Goal: Task Accomplishment & Management: Use online tool/utility

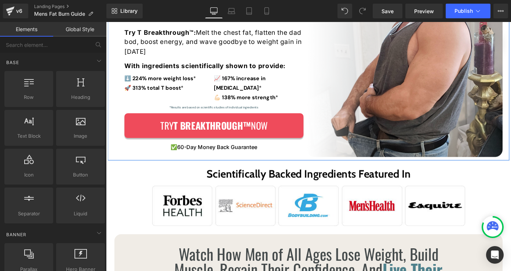
scroll to position [179, 0]
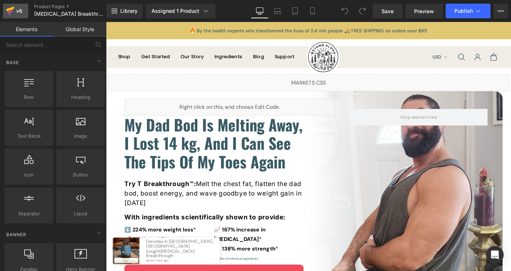
click at [25, 6] on link "v6" at bounding box center [15, 11] width 25 height 15
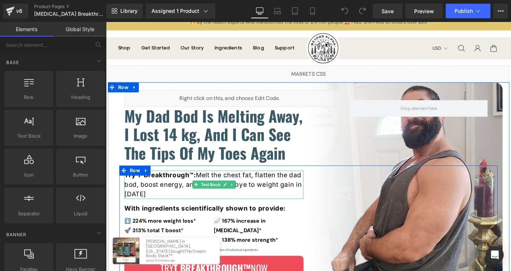
scroll to position [11, 0]
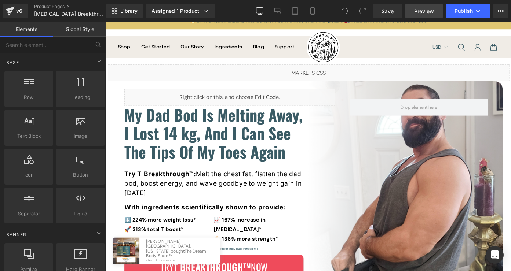
click at [419, 15] on link "Preview" at bounding box center [423, 11] width 37 height 15
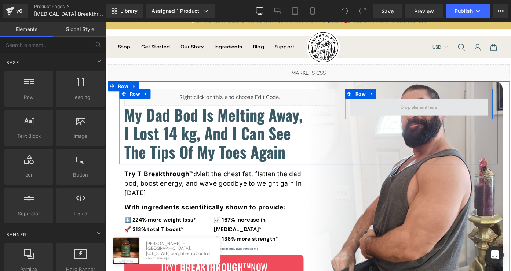
click at [411, 113] on span at bounding box center [448, 115] width 151 height 18
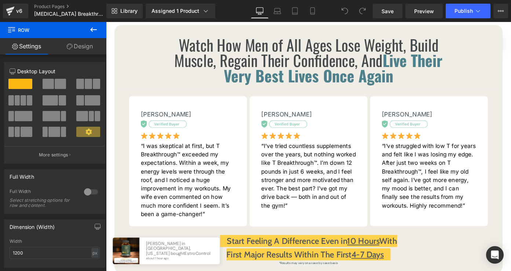
scroll to position [396, 0]
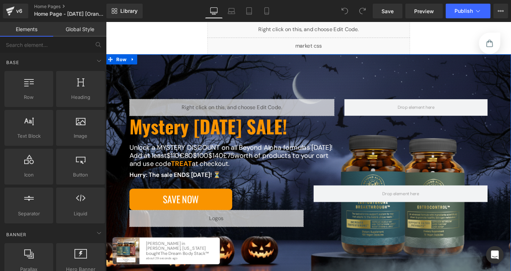
scroll to position [96, 0]
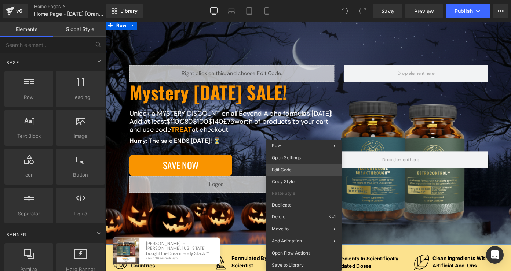
click at [302, 0] on div "You are previewing how the will restyle your page. You can not edit Elements in…" at bounding box center [255, 0] width 511 height 0
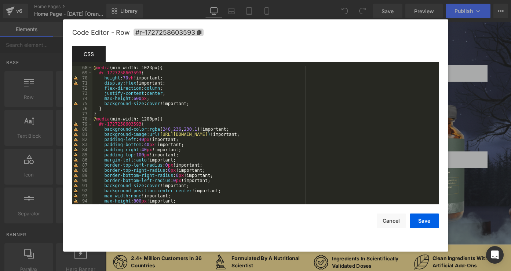
scroll to position [498, 0]
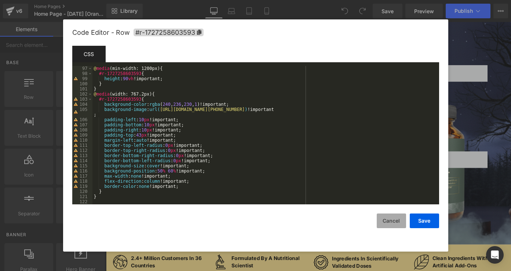
click at [393, 222] on button "Cancel" at bounding box center [390, 221] width 29 height 15
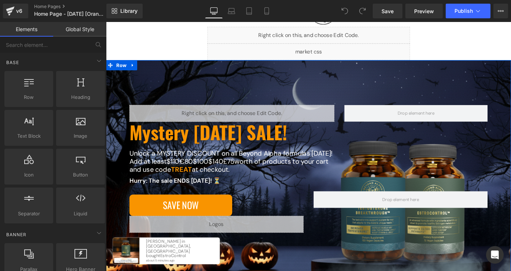
scroll to position [49, 0]
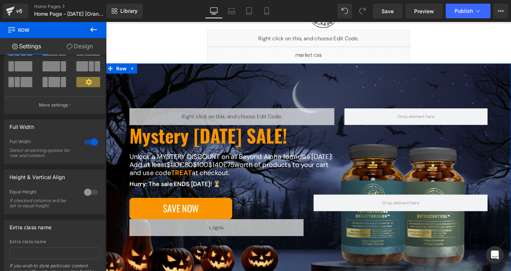
scroll to position [43, 0]
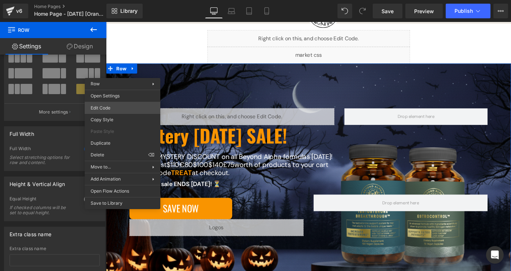
click at [137, 0] on div "Row You are previewing how the will restyle your page. You can not edit Element…" at bounding box center [255, 0] width 511 height 0
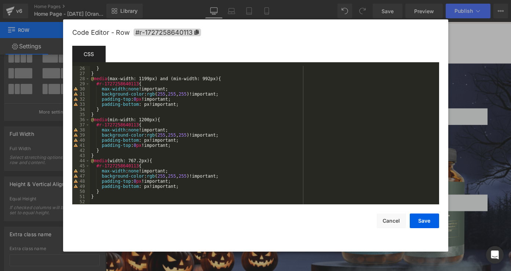
scroll to position [128, 0]
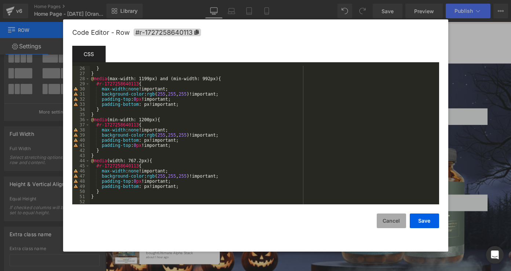
click at [387, 220] on button "Cancel" at bounding box center [390, 221] width 29 height 15
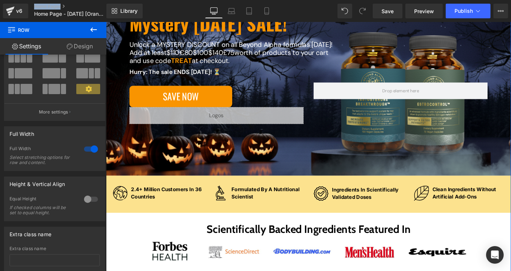
scroll to position [174, 0]
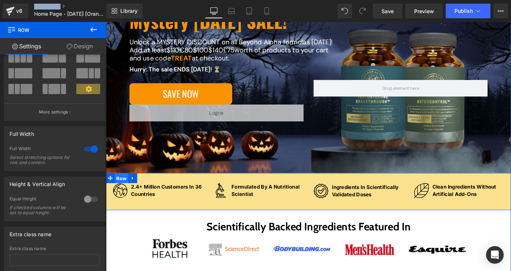
click at [119, 190] on span "Row" at bounding box center [122, 193] width 15 height 11
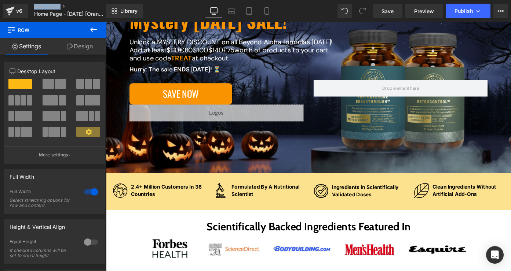
click at [93, 34] on button at bounding box center [94, 30] width 26 height 16
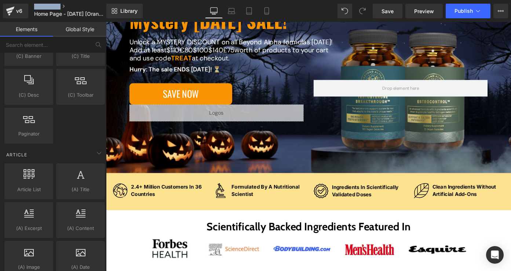
scroll to position [1437, 0]
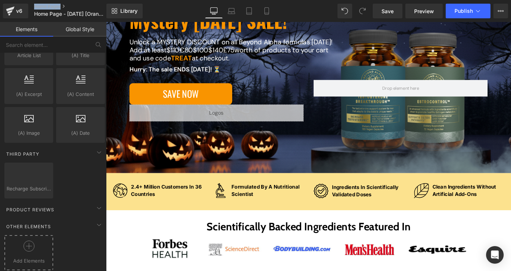
click at [27, 242] on icon at bounding box center [28, 246] width 11 height 11
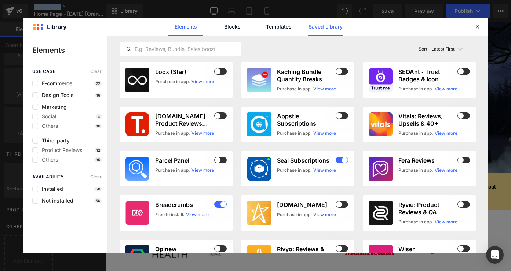
click at [316, 29] on link "Saved Library" at bounding box center [325, 27] width 35 height 18
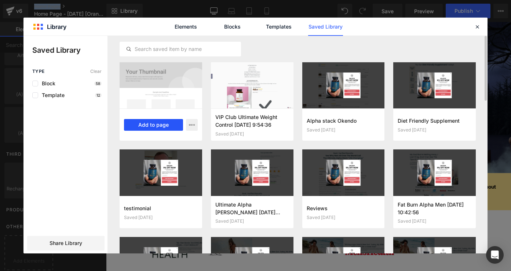
click at [171, 124] on button "Add to page" at bounding box center [153, 125] width 59 height 12
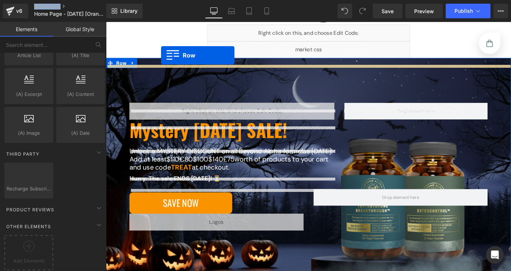
scroll to position [47, 0]
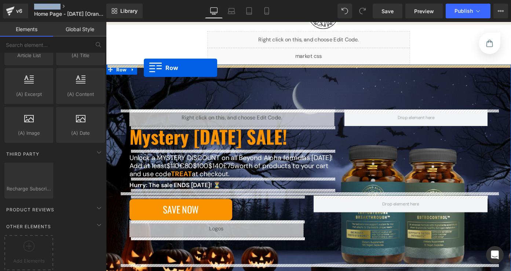
drag, startPoint x: 109, startPoint y: 64, endPoint x: 147, endPoint y: 72, distance: 39.0
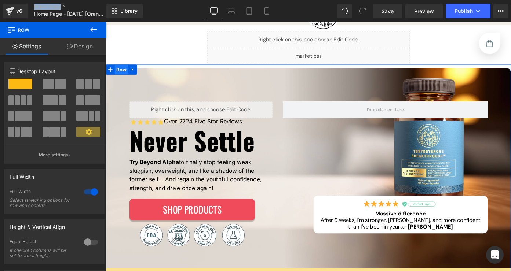
click at [123, 75] on span "Row" at bounding box center [122, 74] width 15 height 11
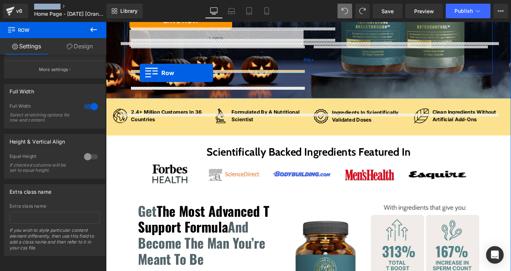
scroll to position [212, 0]
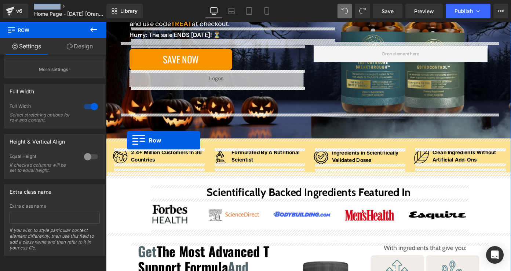
drag, startPoint x: 111, startPoint y: 113, endPoint x: 129, endPoint y: 152, distance: 43.1
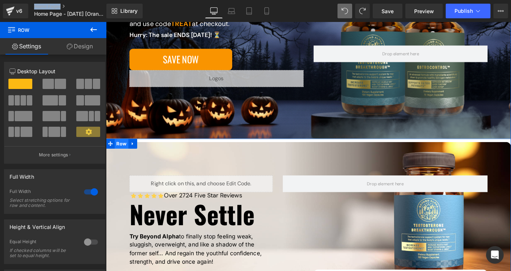
click at [122, 159] on span "Row" at bounding box center [122, 155] width 15 height 11
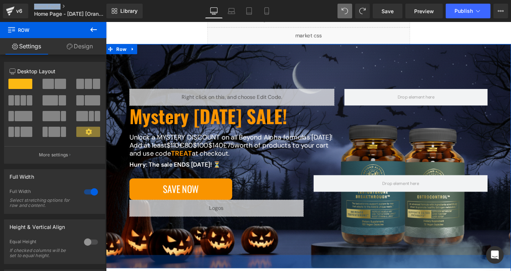
scroll to position [3, 0]
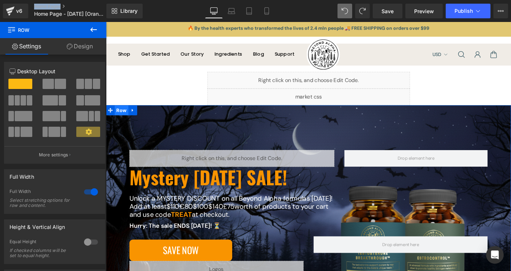
click at [126, 122] on span "Row" at bounding box center [122, 118] width 15 height 11
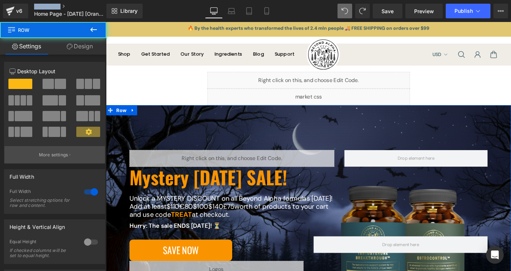
scroll to position [91, 0]
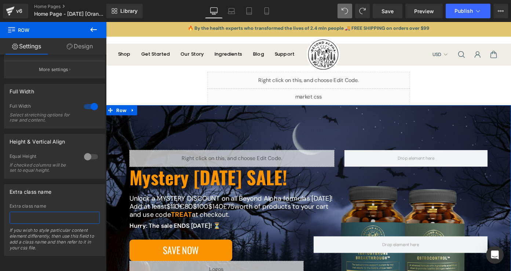
click at [50, 212] on input "text" at bounding box center [55, 218] width 90 height 12
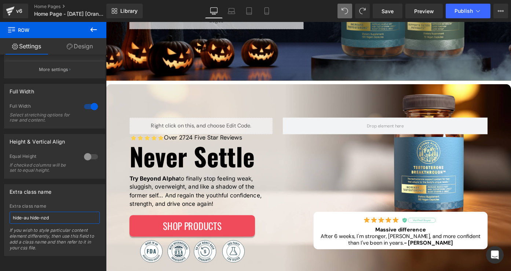
scroll to position [273, 0]
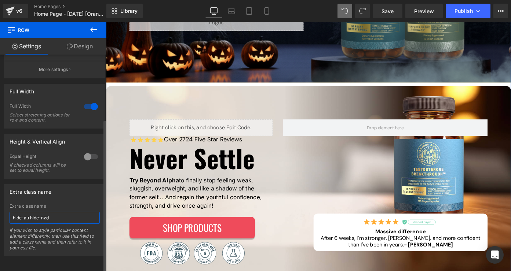
click at [30, 213] on input "hide-au hide-nzd" at bounding box center [55, 218] width 90 height 12
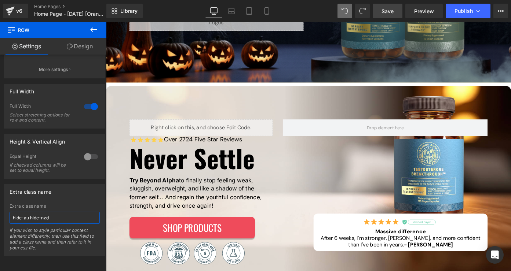
type input "hide-au hide-nzd"
click at [388, 12] on span "Save" at bounding box center [387, 11] width 12 height 8
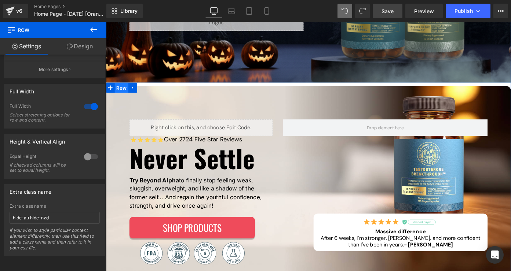
click at [123, 96] on span "Row" at bounding box center [122, 94] width 15 height 11
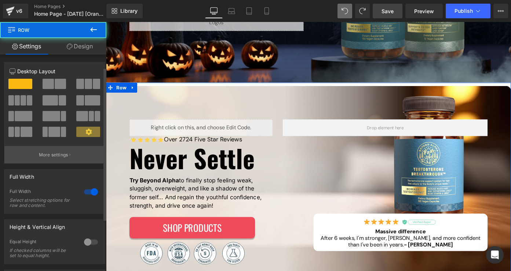
scroll to position [91, 0]
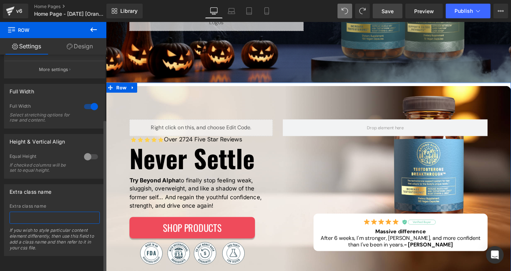
click at [56, 215] on input "text" at bounding box center [55, 218] width 90 height 12
click at [123, 96] on span "Row" at bounding box center [122, 94] width 15 height 11
click at [86, 188] on div "Extra class name" at bounding box center [54, 192] width 100 height 14
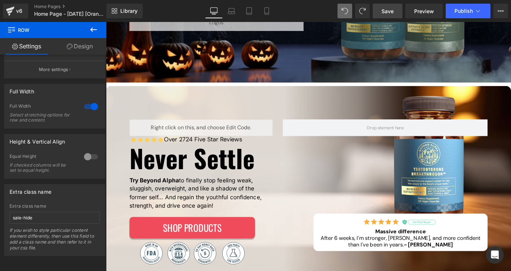
click at [383, 12] on span "Save" at bounding box center [387, 11] width 12 height 8
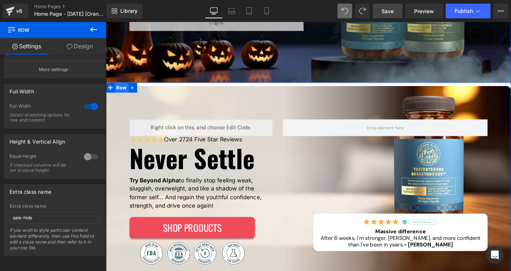
click at [122, 97] on span "Row" at bounding box center [122, 94] width 15 height 11
click at [59, 214] on input "sale-hide" at bounding box center [55, 218] width 90 height 12
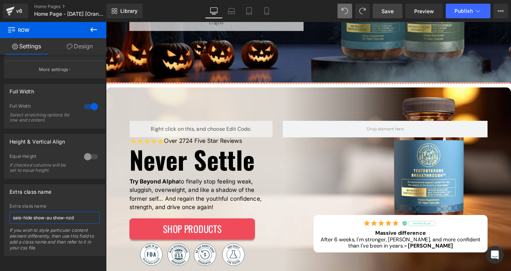
type input "sale-hide show-au show-nzd"
click at [395, 10] on link "Save" at bounding box center [387, 11] width 30 height 15
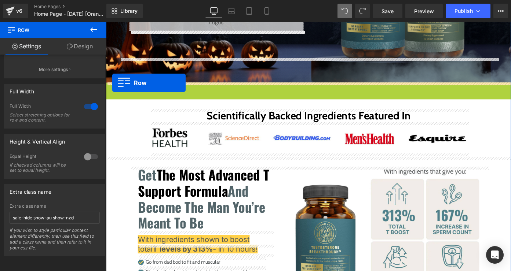
drag, startPoint x: 112, startPoint y: 96, endPoint x: 113, endPoint y: 89, distance: 7.7
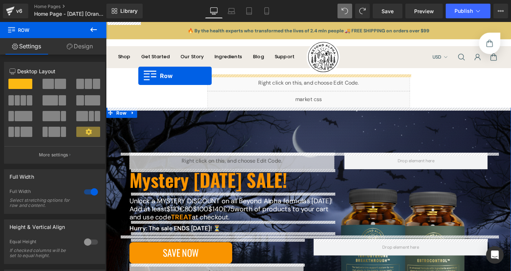
scroll to position [9, 0]
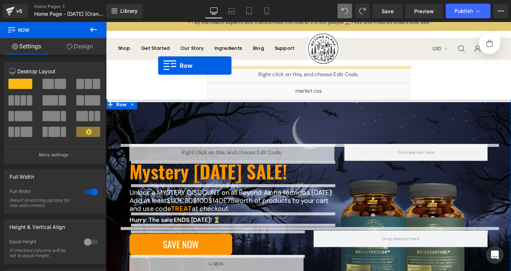
drag, startPoint x: 110, startPoint y: 123, endPoint x: 163, endPoint y: 70, distance: 75.7
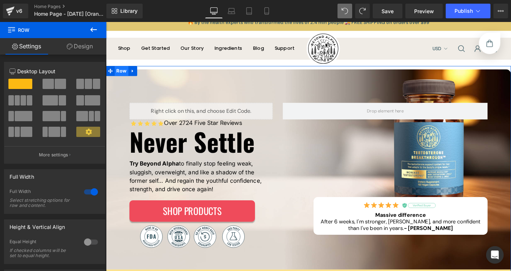
click at [125, 76] on span "Row" at bounding box center [122, 75] width 15 height 11
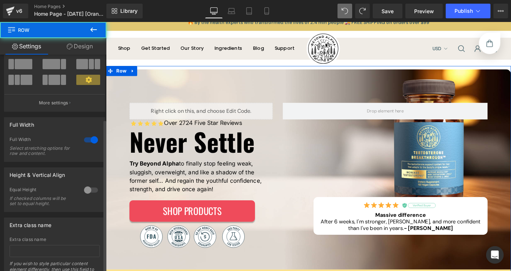
scroll to position [91, 0]
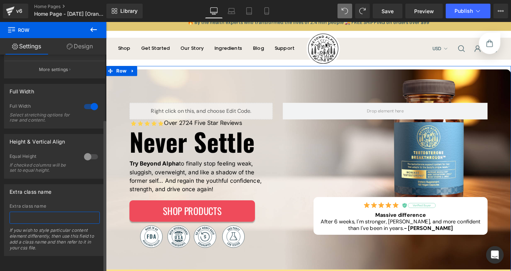
click at [56, 213] on input "text" at bounding box center [55, 218] width 90 height 12
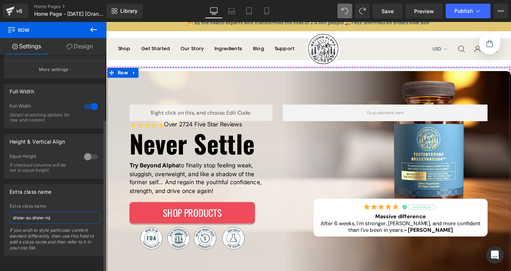
type input "show-au show-nzd"
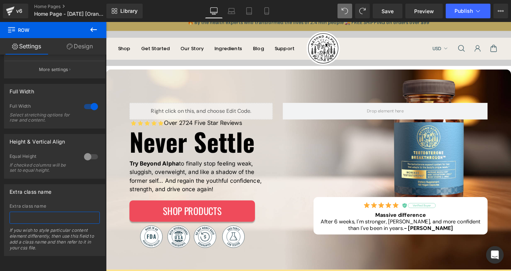
scroll to position [9, 0]
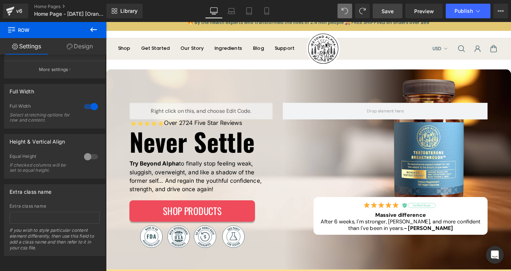
click at [389, 15] on link "Save" at bounding box center [387, 11] width 30 height 15
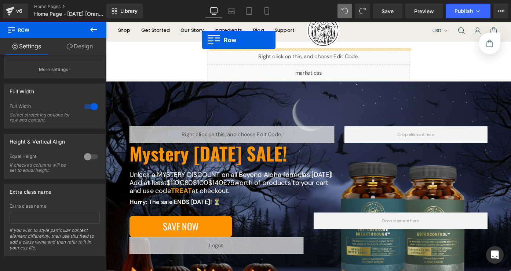
scroll to position [0, 0]
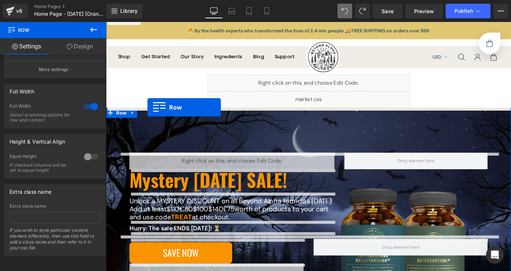
drag, startPoint x: 110, startPoint y: 112, endPoint x: 151, endPoint y: 115, distance: 41.9
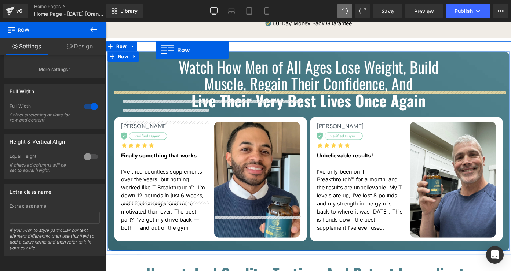
scroll to position [1077, 0]
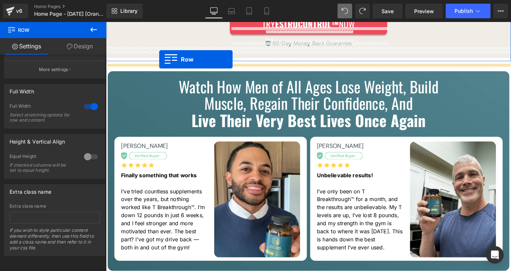
drag, startPoint x: 112, startPoint y: 115, endPoint x: 164, endPoint y: 63, distance: 73.6
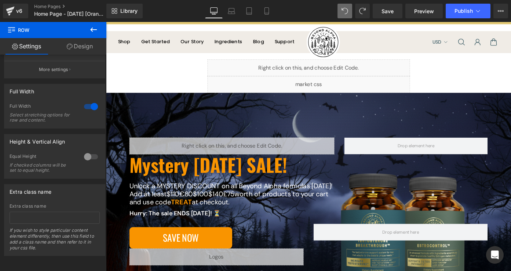
scroll to position [34, 0]
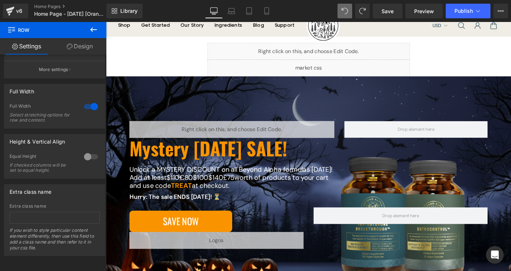
click at [93, 34] on icon at bounding box center [93, 29] width 9 height 9
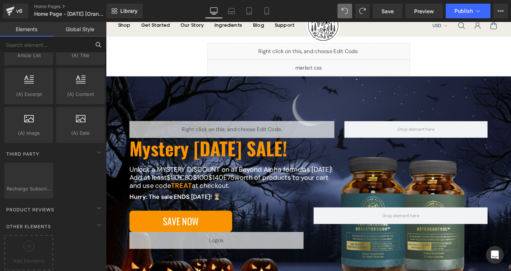
click at [62, 48] on input "text" at bounding box center [45, 45] width 90 height 16
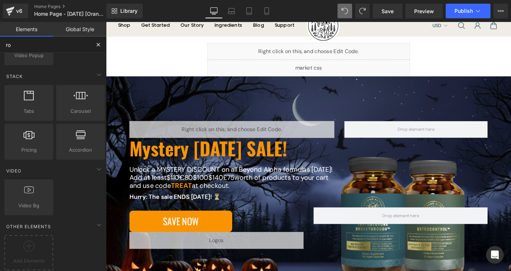
type input "row"
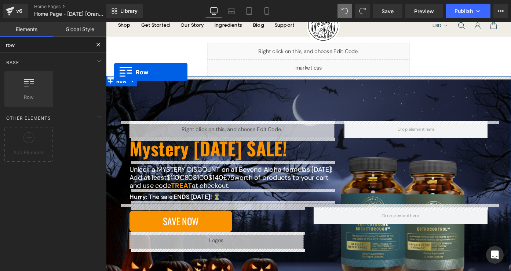
drag, startPoint x: 136, startPoint y: 106, endPoint x: 115, endPoint y: 77, distance: 35.4
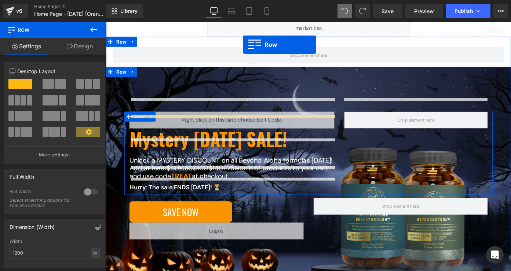
scroll to position [56, 0]
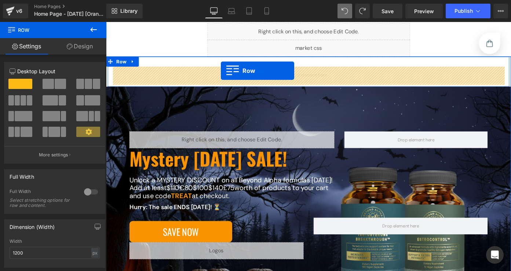
drag, startPoint x: 112, startPoint y: 128, endPoint x: 232, endPoint y: 75, distance: 130.3
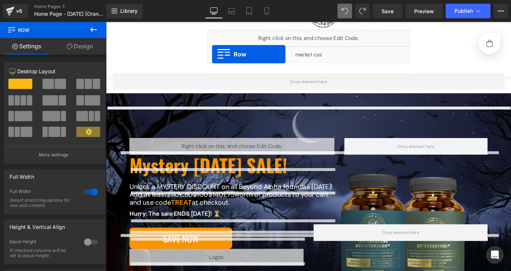
scroll to position [20, 0]
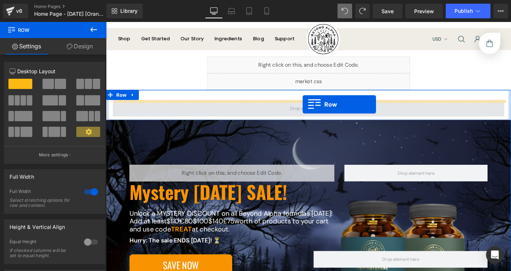
drag, startPoint x: 110, startPoint y: 126, endPoint x: 321, endPoint y: 113, distance: 211.5
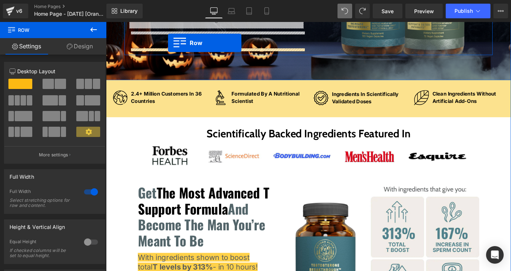
scroll to position [258, 0]
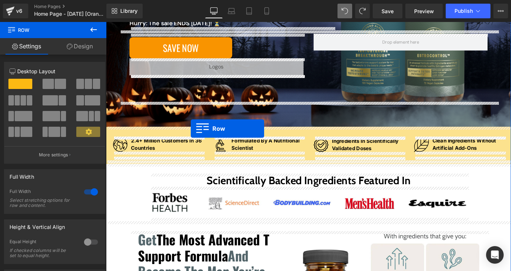
drag, startPoint x: 113, startPoint y: 112, endPoint x: 199, endPoint y: 139, distance: 90.2
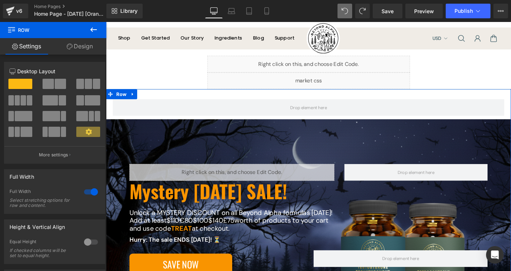
scroll to position [0, 0]
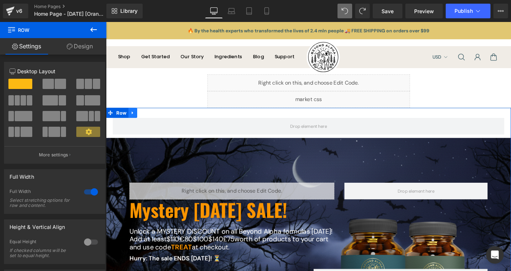
click at [138, 125] on link at bounding box center [135, 121] width 10 height 11
click at [154, 124] on icon at bounding box center [154, 121] width 5 height 5
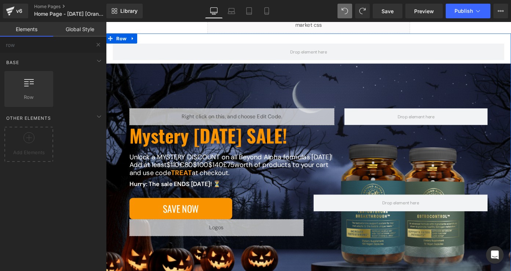
scroll to position [72, 0]
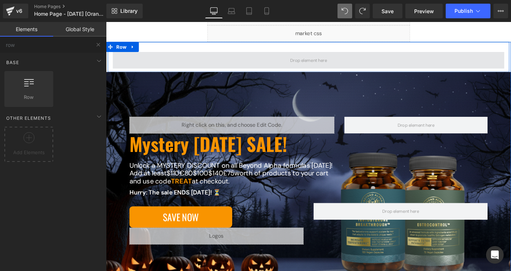
click at [309, 68] on span at bounding box center [327, 64] width 45 height 11
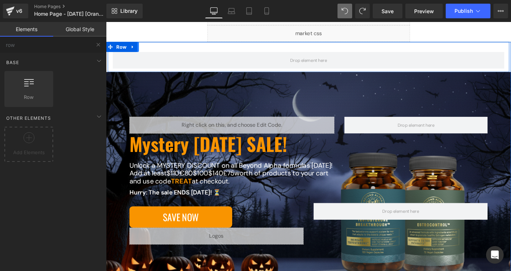
click at [141, 50] on link at bounding box center [137, 49] width 10 height 11
click at [151, 50] on link at bounding box center [156, 49] width 10 height 11
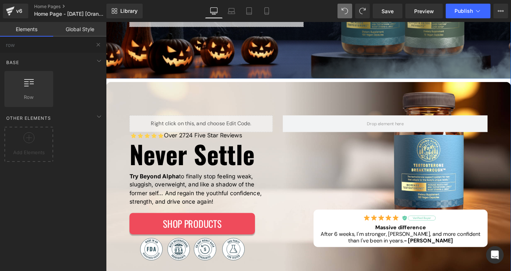
scroll to position [285, 0]
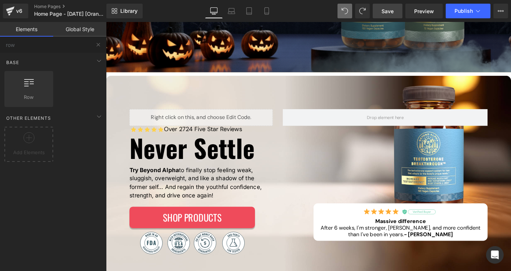
click at [391, 16] on link "Save" at bounding box center [387, 11] width 30 height 15
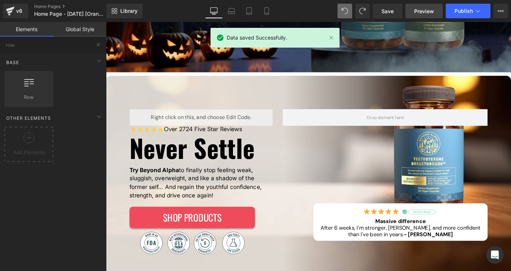
click at [412, 14] on link "Preview" at bounding box center [423, 11] width 37 height 15
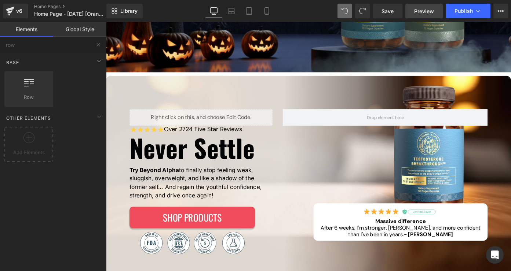
click at [409, 11] on link "Preview" at bounding box center [423, 11] width 37 height 15
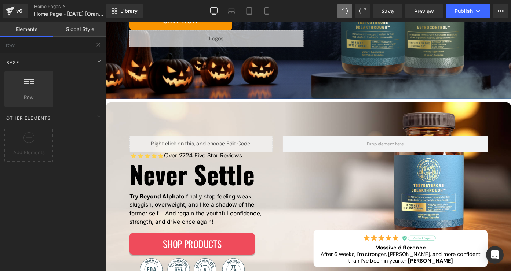
scroll to position [253, 0]
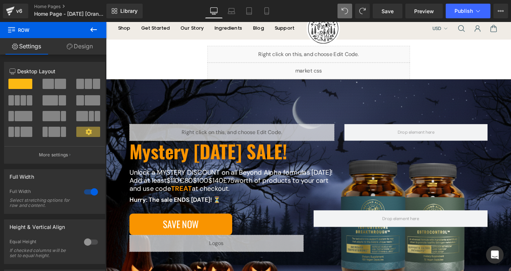
scroll to position [19, 0]
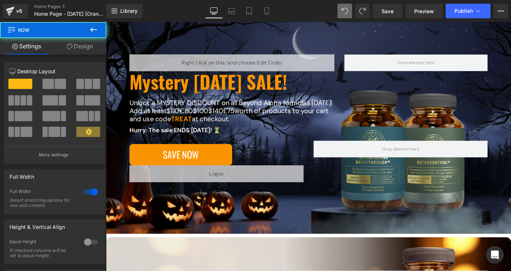
click at [122, 96] on div "Liquid Mystery Halloween SALE! Heading Unlock a MYSTERY DISCOUNT on all Beyond …" at bounding box center [328, 142] width 414 height 169
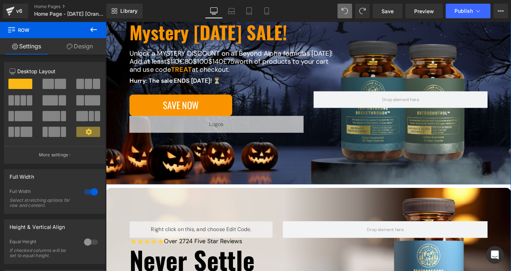
scroll to position [164, 0]
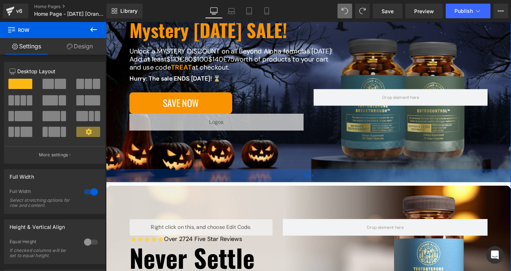
click at [215, 193] on div "40px" at bounding box center [327, 190] width 443 height 15
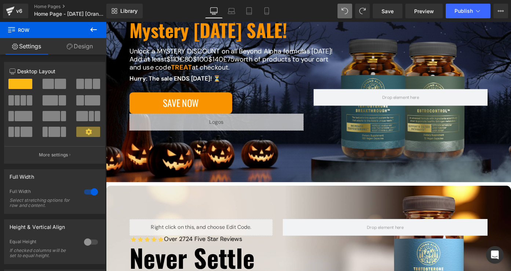
click at [92, 30] on icon at bounding box center [93, 29] width 9 height 9
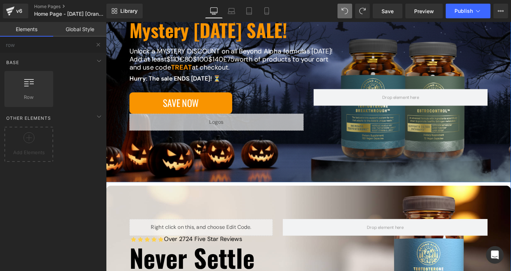
click at [121, 125] on div "Liquid Mystery Halloween SALE! Heading Unlock a MYSTERY DISCOUNT on all Beyond …" at bounding box center [328, 85] width 414 height 169
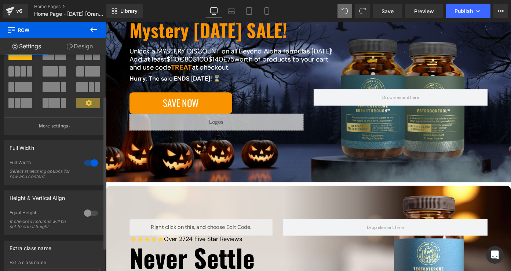
scroll to position [91, 0]
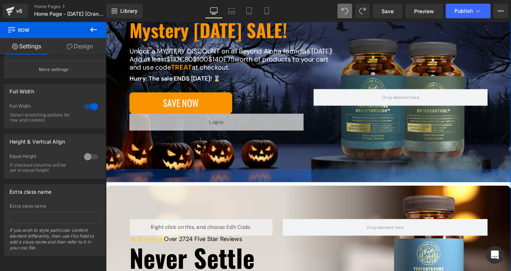
click at [140, 190] on div "40px" at bounding box center [327, 190] width 443 height 15
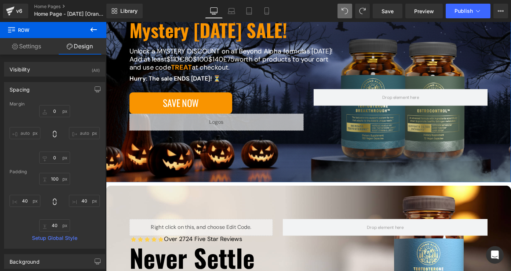
click at [43, 51] on link "Settings" at bounding box center [26, 46] width 53 height 16
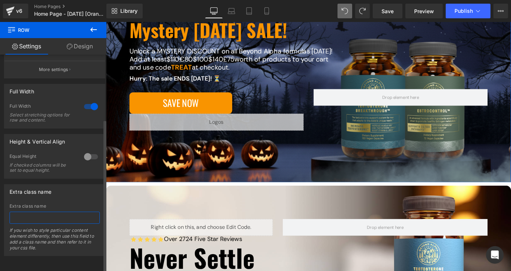
click at [67, 214] on input "text" at bounding box center [55, 218] width 90 height 12
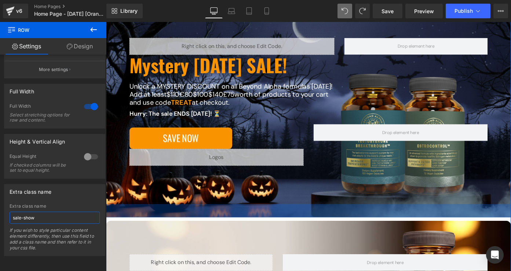
scroll to position [119, 0]
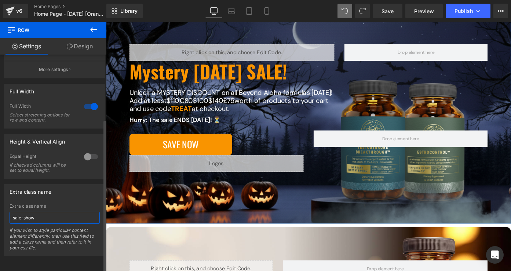
type input "sale-show"
click at [77, 198] on div "Extra class name Extra class name sale-show If you wish to style particular con…" at bounding box center [54, 220] width 101 height 72
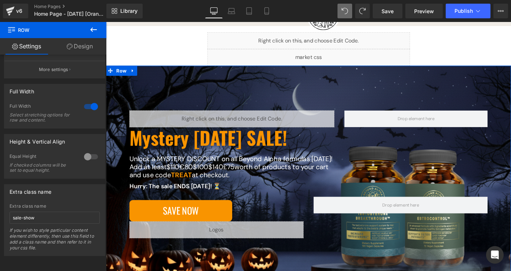
scroll to position [33, 0]
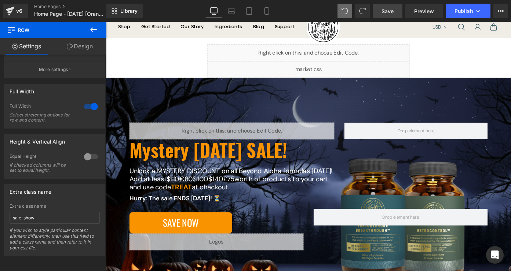
click at [387, 13] on span "Save" at bounding box center [387, 11] width 12 height 8
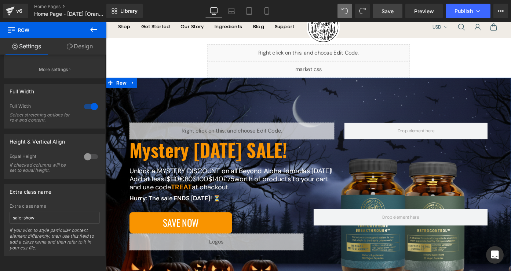
scroll to position [36, 0]
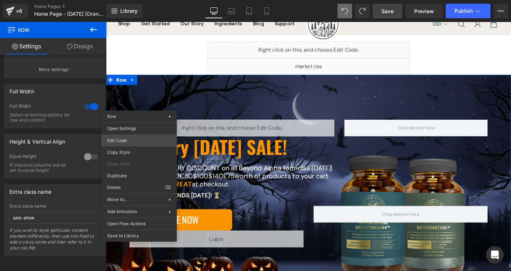
click at [144, 0] on div "Row You are previewing how the will restyle your page. You can not edit Element…" at bounding box center [255, 0] width 511 height 0
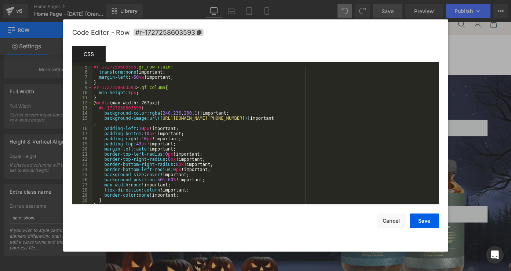
scroll to position [498, 0]
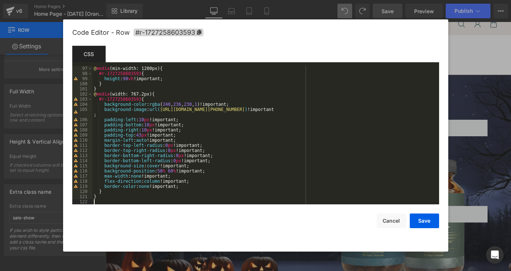
click at [171, 200] on div "@ media (min-width: 1200px) { #r-1727258603593 { height : 90 vh !important; } }…" at bounding box center [263, 140] width 343 height 149
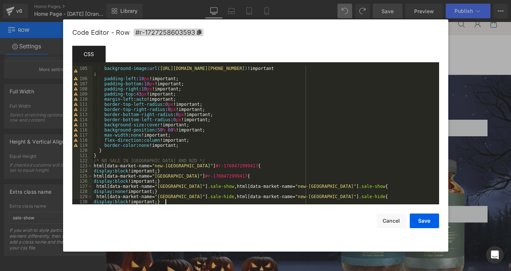
scroll to position [539, 0]
click at [417, 224] on button "Save" at bounding box center [423, 221] width 29 height 15
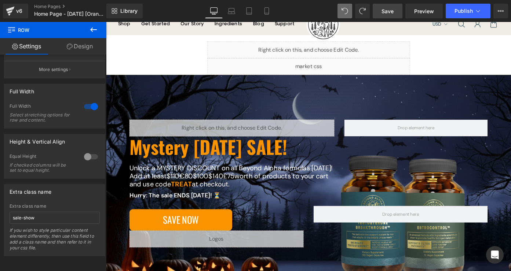
click at [393, 15] on link "Save" at bounding box center [387, 11] width 30 height 15
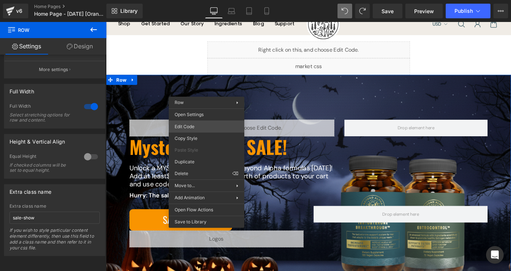
click at [203, 0] on div "Row You are previewing how the will restyle your page. You can not edit Element…" at bounding box center [255, 0] width 511 height 0
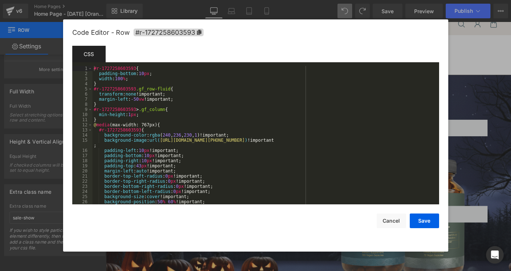
click at [236, 122] on div "#r-1727258603593 { padding-bottom : 10 px ; width : 100 % ; } #r-1727258603593 …" at bounding box center [263, 140] width 343 height 149
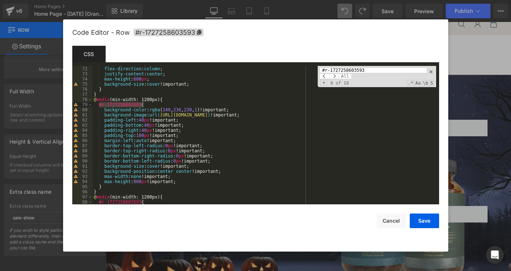
scroll to position [559, 0]
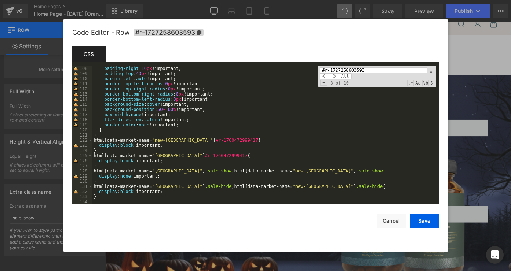
type input "#r-1727258603593"
click at [139, 136] on div "padding-right : 10 px !important; padding-top : 43 px !important; margin-left :…" at bounding box center [263, 140] width 343 height 149
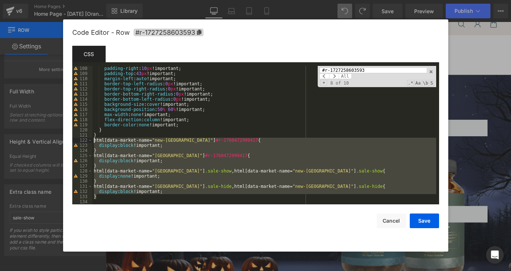
drag, startPoint x: 121, startPoint y: 198, endPoint x: 93, endPoint y: 142, distance: 62.0
click at [93, 142] on div "padding-right : 10 px !important; padding-top : 43 px !important; margin-left :…" at bounding box center [263, 140] width 343 height 149
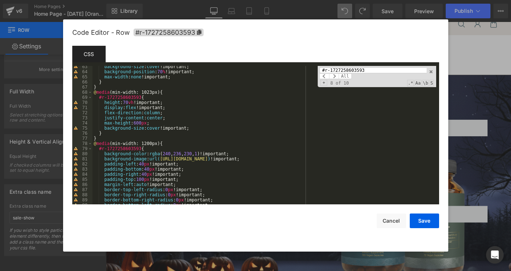
scroll to position [0, 0]
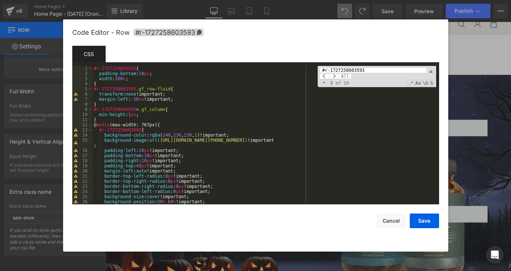
click at [130, 119] on div "#r-1727258603593 { padding-bottom : 10 px ; width : 100 % ; } #r-1727258603593 …" at bounding box center [263, 140] width 343 height 149
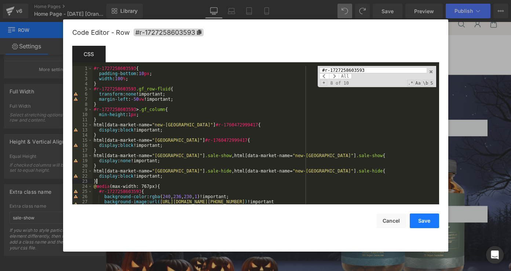
click at [414, 218] on button "Save" at bounding box center [423, 221] width 29 height 15
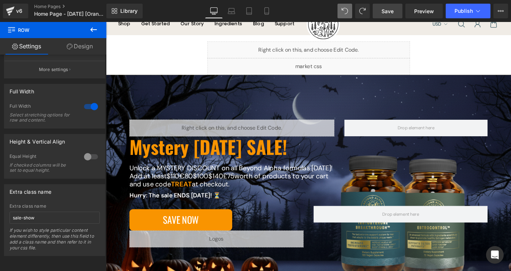
click at [397, 12] on link "Save" at bounding box center [387, 11] width 30 height 15
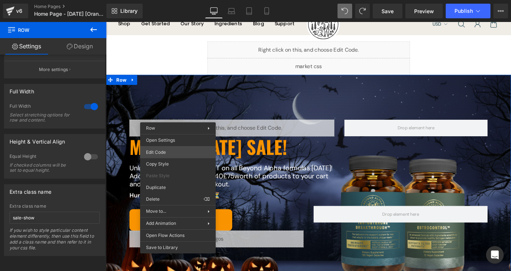
click at [181, 0] on div "Row You are previewing how the will restyle your page. You can not edit Element…" at bounding box center [255, 0] width 511 height 0
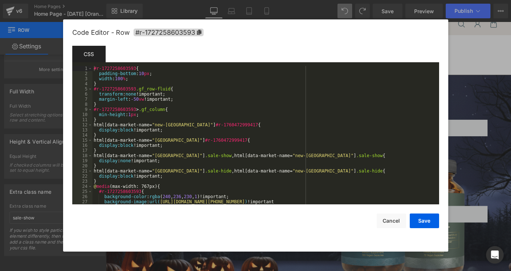
click at [215, 150] on div "#r-1727258603593 { padding-bottom : 10 px ; width : 100 % ; } #r-1727258603593 …" at bounding box center [263, 143] width 343 height 154
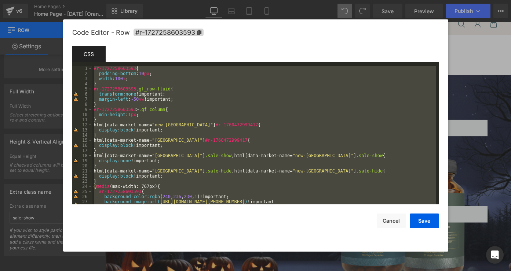
click at [187, 102] on div "#r-1727258603593 { padding-bottom : 10 px ; width : 100 % ; } #r-1727258603593 …" at bounding box center [263, 143] width 343 height 154
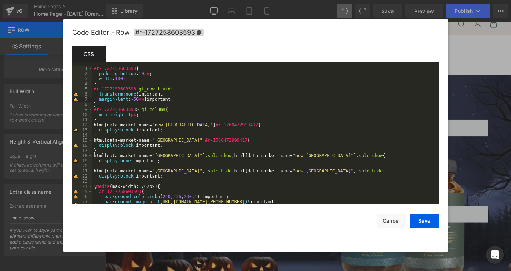
click at [137, 175] on div "#r-1727258603593 { padding-bottom : 10 px ; width : 100 % ; } #r-1727258603593 …" at bounding box center [263, 143] width 343 height 154
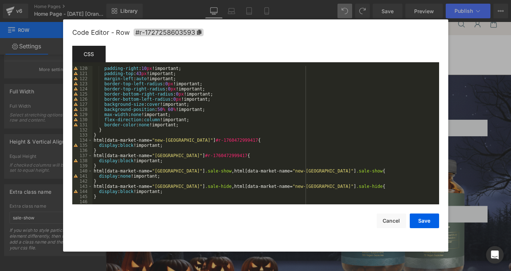
scroll to position [621, 0]
click at [137, 191] on div "padding-right : 10 px !important; padding-top : 43 px !important; margin-left :…" at bounding box center [263, 140] width 343 height 149
click at [427, 224] on button "Save" at bounding box center [423, 221] width 29 height 15
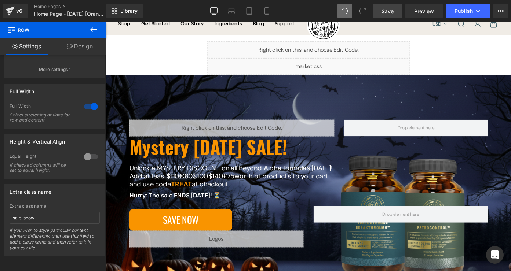
click at [392, 5] on link "Save" at bounding box center [387, 11] width 30 height 15
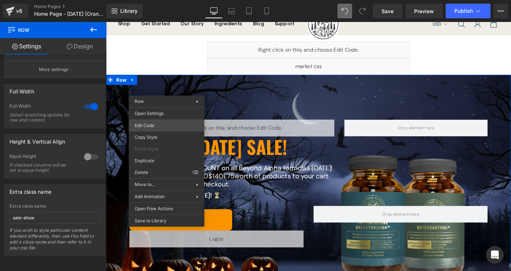
click at [177, 0] on div "Row You are previewing how the will restyle your page. You can not edit Element…" at bounding box center [255, 0] width 511 height 0
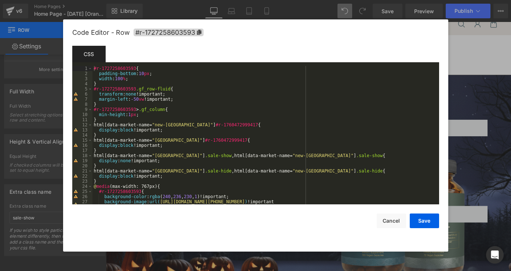
click at [176, 176] on div "#r-1727258603593 { padding-bottom : 10 px ; width : 100 % ; } #r-1727258603593 …" at bounding box center [263, 143] width 343 height 154
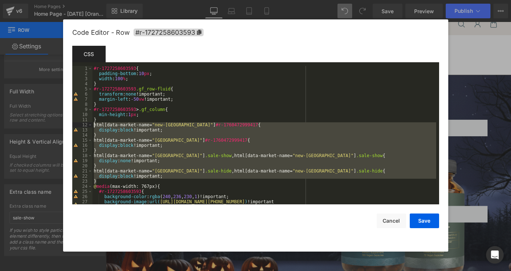
drag, startPoint x: 173, startPoint y: 180, endPoint x: 95, endPoint y: 125, distance: 95.0
click at [95, 125] on div "#r-1727258603593 { padding-bottom : 10 px ; width : 100 % ; } #r-1727258603593 …" at bounding box center [263, 143] width 343 height 154
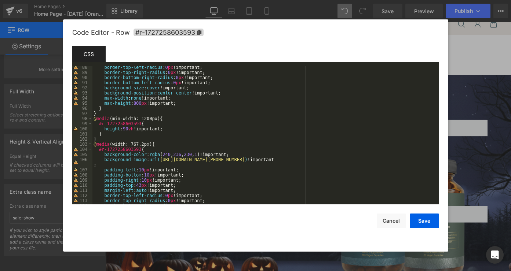
scroll to position [564, 0]
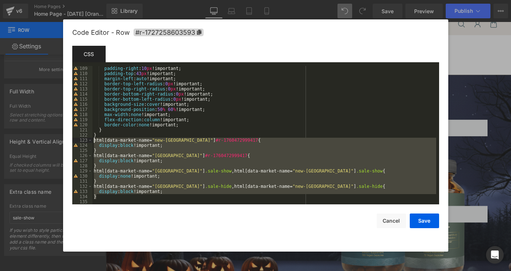
drag, startPoint x: 111, startPoint y: 197, endPoint x: 92, endPoint y: 143, distance: 57.1
click at [92, 143] on div "padding-right : 10 px !important; padding-top : 43 px !important; margin-left :…" at bounding box center [263, 140] width 343 height 149
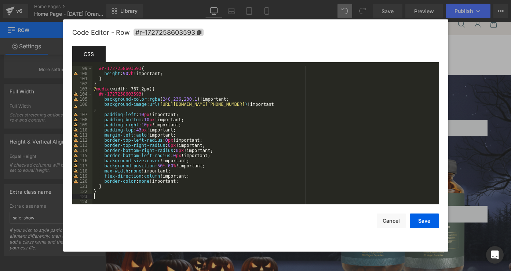
scroll to position [508, 0]
click at [414, 224] on button "Save" at bounding box center [423, 221] width 29 height 15
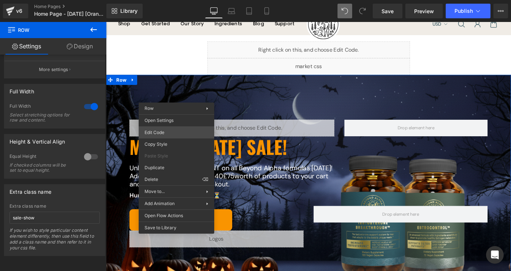
click at [186, 0] on div "Row You are previewing how the will restyle your page. You can not edit Element…" at bounding box center [255, 0] width 511 height 0
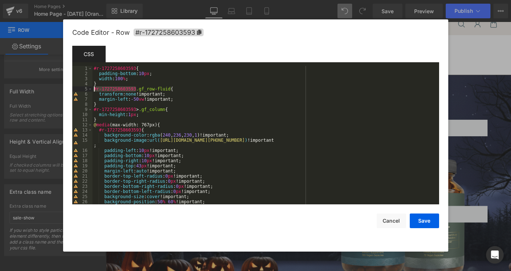
drag, startPoint x: 137, startPoint y: 89, endPoint x: 95, endPoint y: 89, distance: 42.2
click at [95, 89] on div "#r-1727258603593 { padding-bottom : 10 px ; width : 100 % ; } #r-1727258603593 …" at bounding box center [263, 140] width 343 height 149
click at [428, 221] on button "Save" at bounding box center [423, 221] width 29 height 15
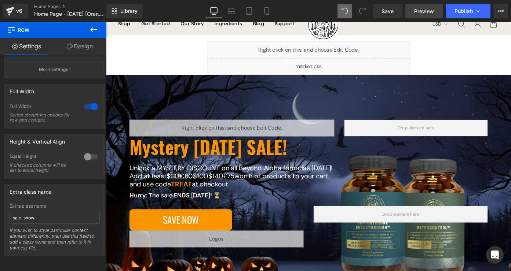
click at [420, 9] on span "Preview" at bounding box center [424, 11] width 20 height 8
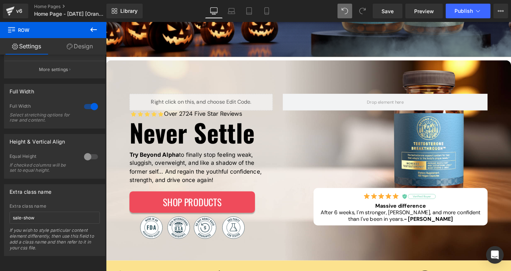
scroll to position [306, 0]
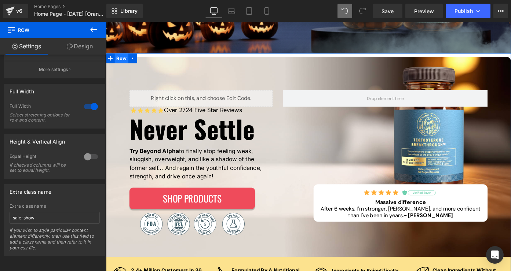
click at [122, 61] on span "Row" at bounding box center [122, 61] width 15 height 11
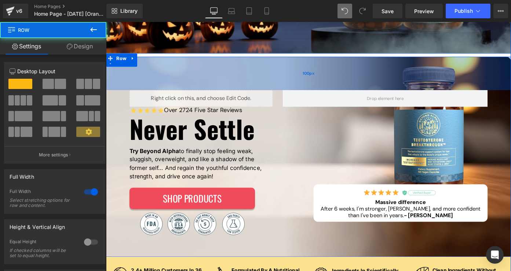
click at [152, 69] on div "100px" at bounding box center [327, 78] width 443 height 37
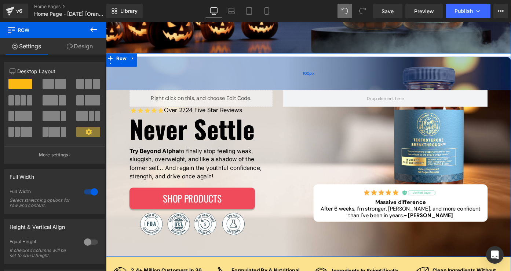
click at [144, 78] on div "100px" at bounding box center [327, 78] width 443 height 37
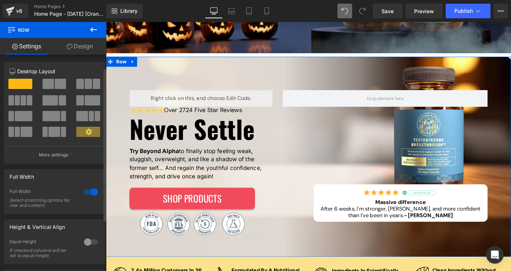
scroll to position [91, 0]
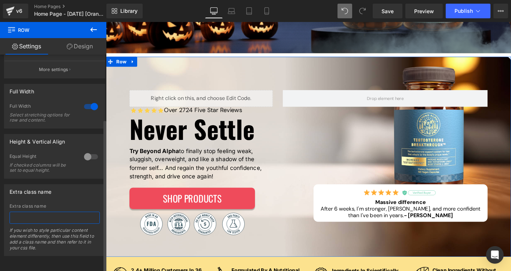
click at [73, 214] on input "text" at bounding box center [55, 218] width 90 height 12
type input "sale-hide"
click at [82, 196] on div "Extra class name Extra class name sale-hide If you wish to style particular con…" at bounding box center [54, 220] width 101 height 72
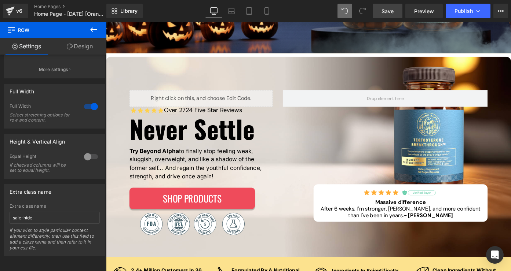
click at [383, 18] on link "Save" at bounding box center [387, 11] width 30 height 15
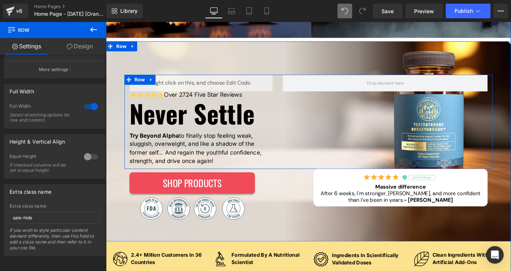
scroll to position [301, 0]
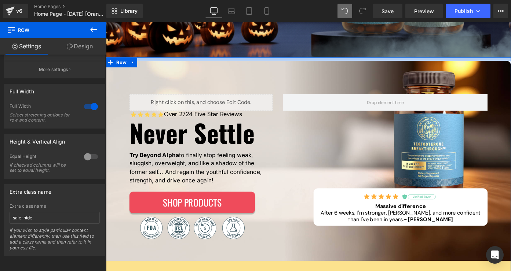
click at [285, 64] on div at bounding box center [327, 63] width 443 height 4
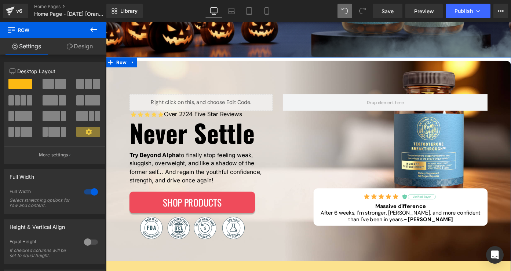
click at [83, 46] on link "Design" at bounding box center [79, 46] width 53 height 16
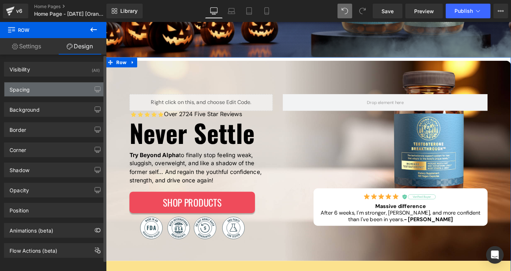
click at [46, 88] on div "Spacing" at bounding box center [54, 89] width 100 height 14
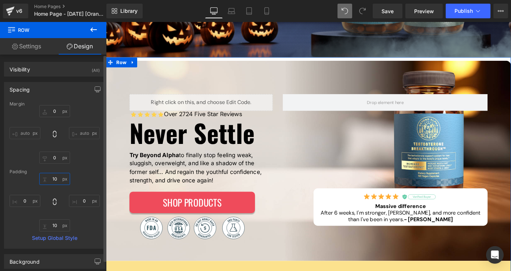
click at [55, 178] on input "10" at bounding box center [54, 179] width 31 height 12
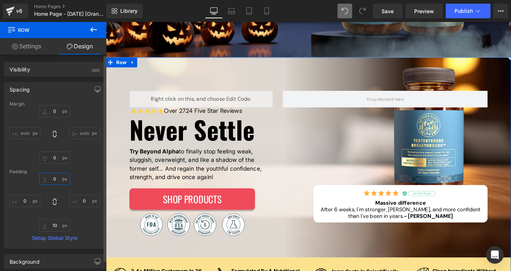
type input "0"
click at [82, 167] on div "Margin 0 auto 0 auto Padding 0 0 10 0 Setup Global Style" at bounding box center [54, 175] width 100 height 147
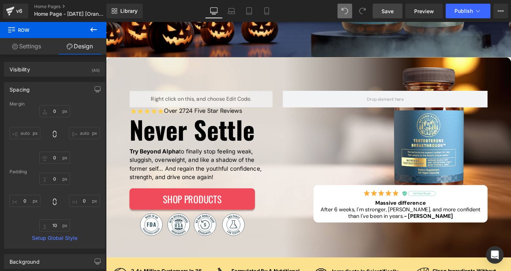
click at [386, 12] on span "Save" at bounding box center [387, 11] width 12 height 8
click at [417, 12] on span "Preview" at bounding box center [424, 11] width 20 height 8
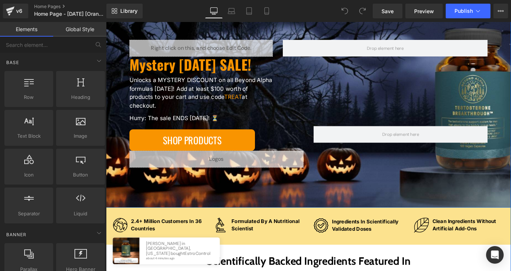
scroll to position [117, 0]
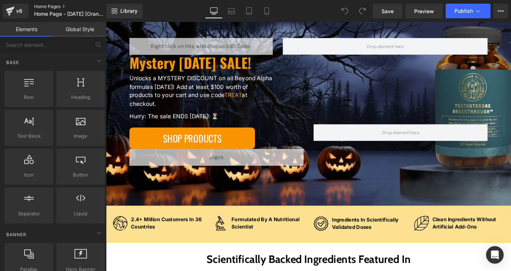
click at [55, 8] on link "Home Pages" at bounding box center [76, 7] width 84 height 6
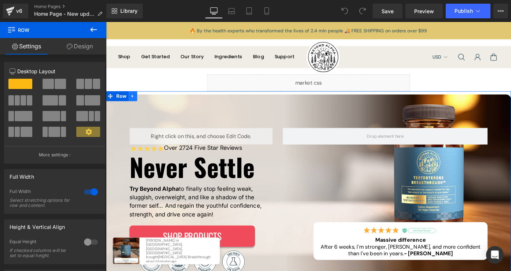
click at [136, 101] on icon at bounding box center [135, 103] width 5 height 5
click at [138, 103] on link at bounding box center [135, 103] width 10 height 11
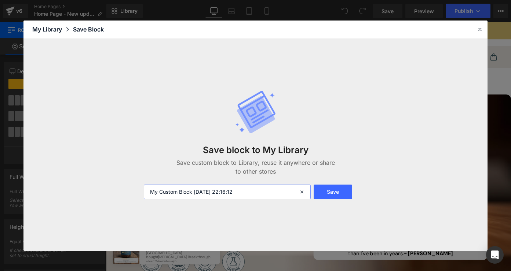
click at [227, 193] on input "My Custom Block [DATE] 22:16:12" at bounding box center [227, 192] width 166 height 15
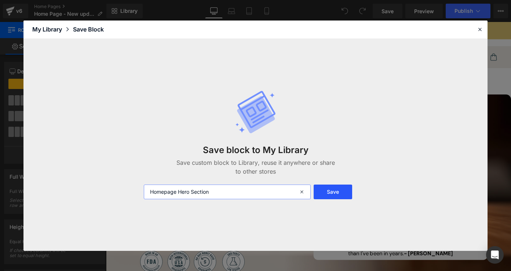
type input "Homepage Hero Section"
click at [329, 194] on button "Save" at bounding box center [332, 192] width 38 height 15
